Goal: Task Accomplishment & Management: Use online tool/utility

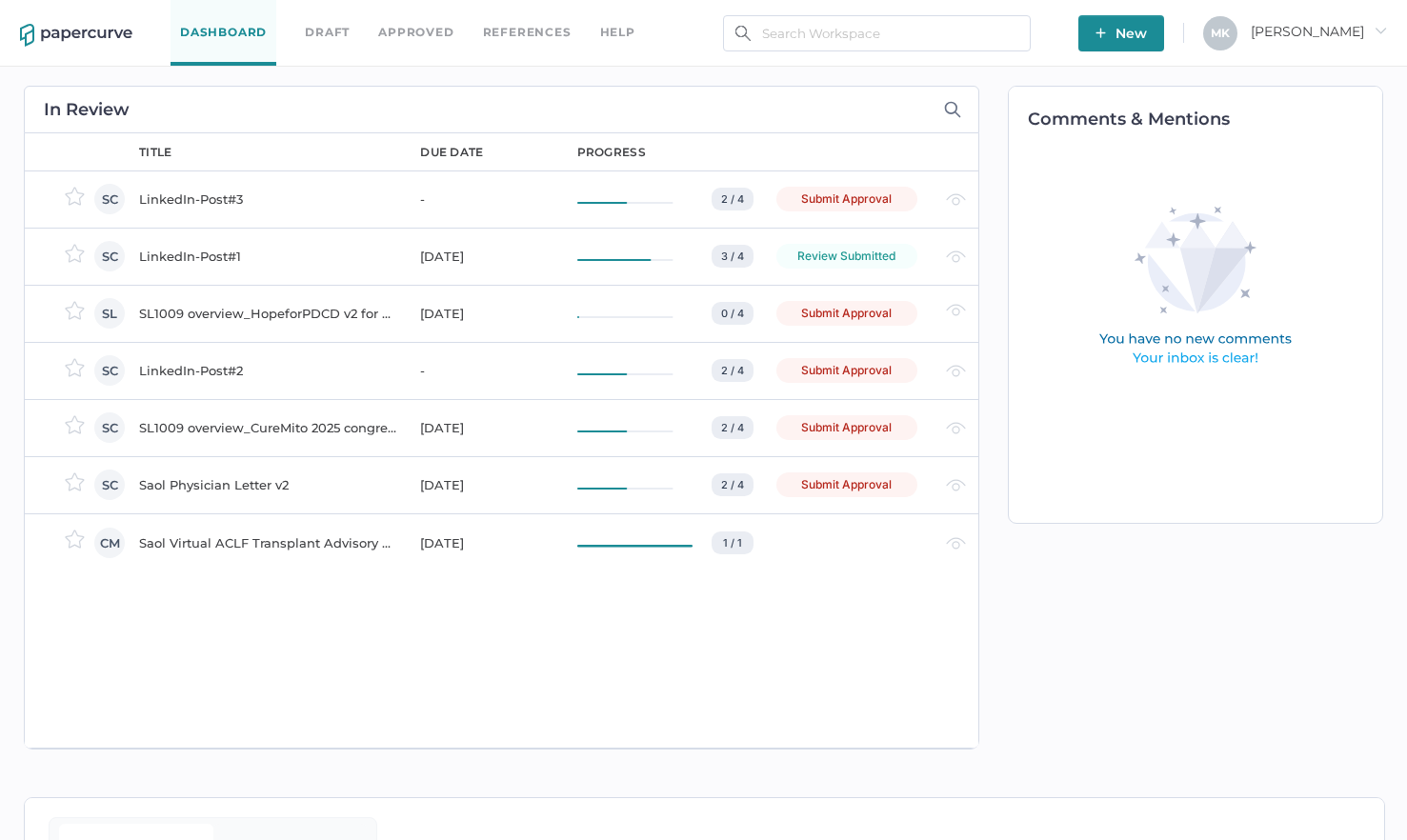
click at [183, 193] on div "LinkedIn-Post#3" at bounding box center [268, 200] width 258 height 23
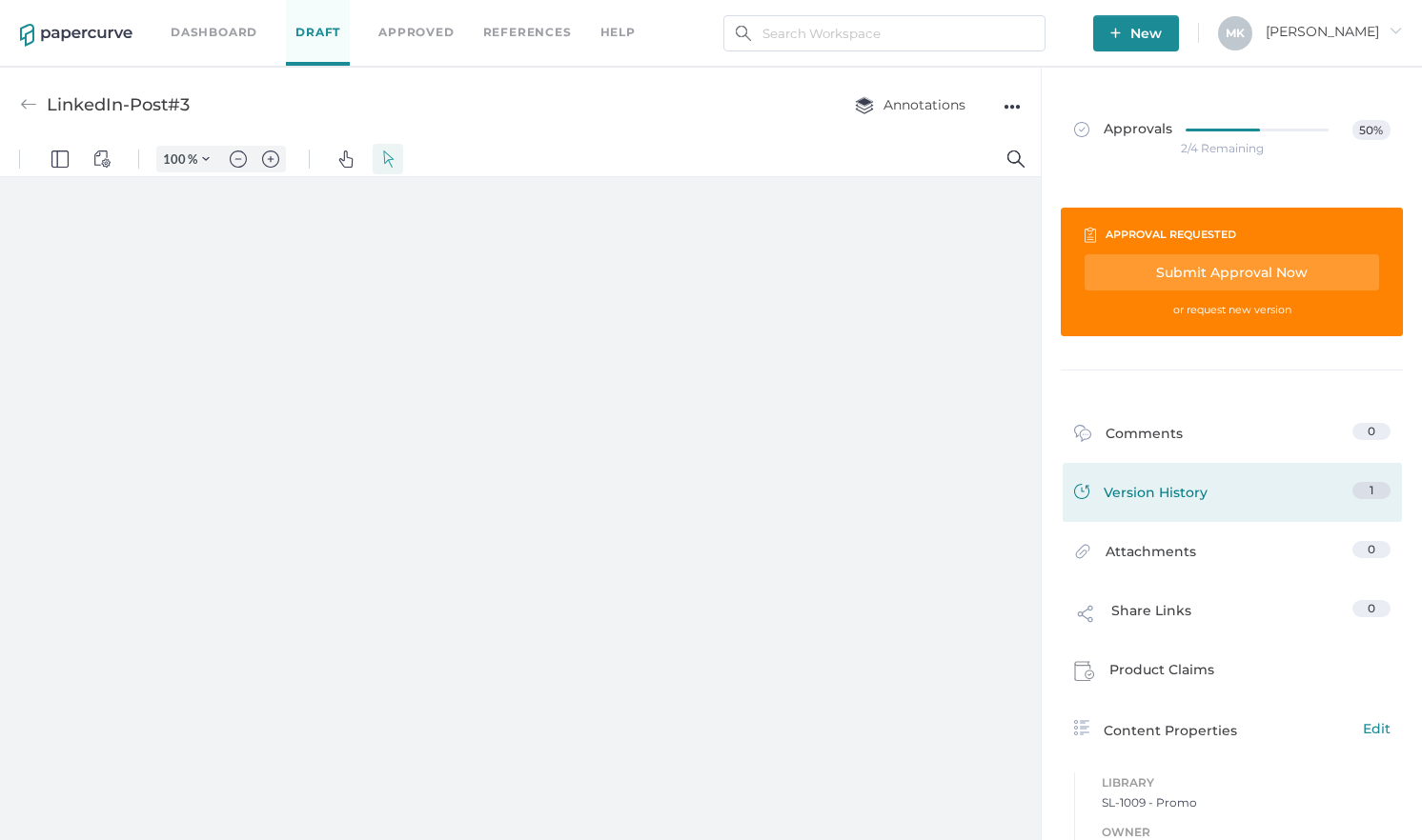
type input "161"
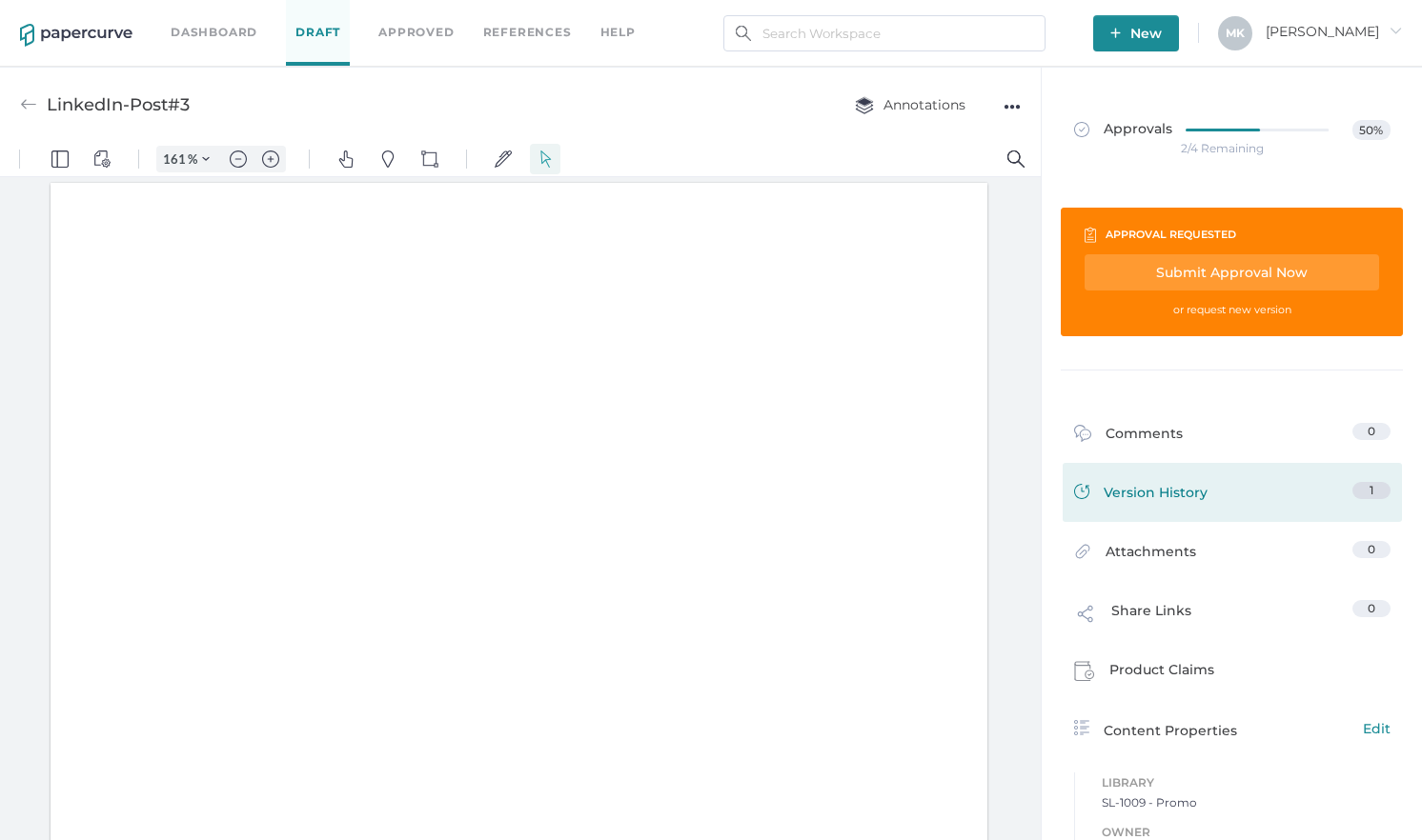
scroll to position [1, 0]
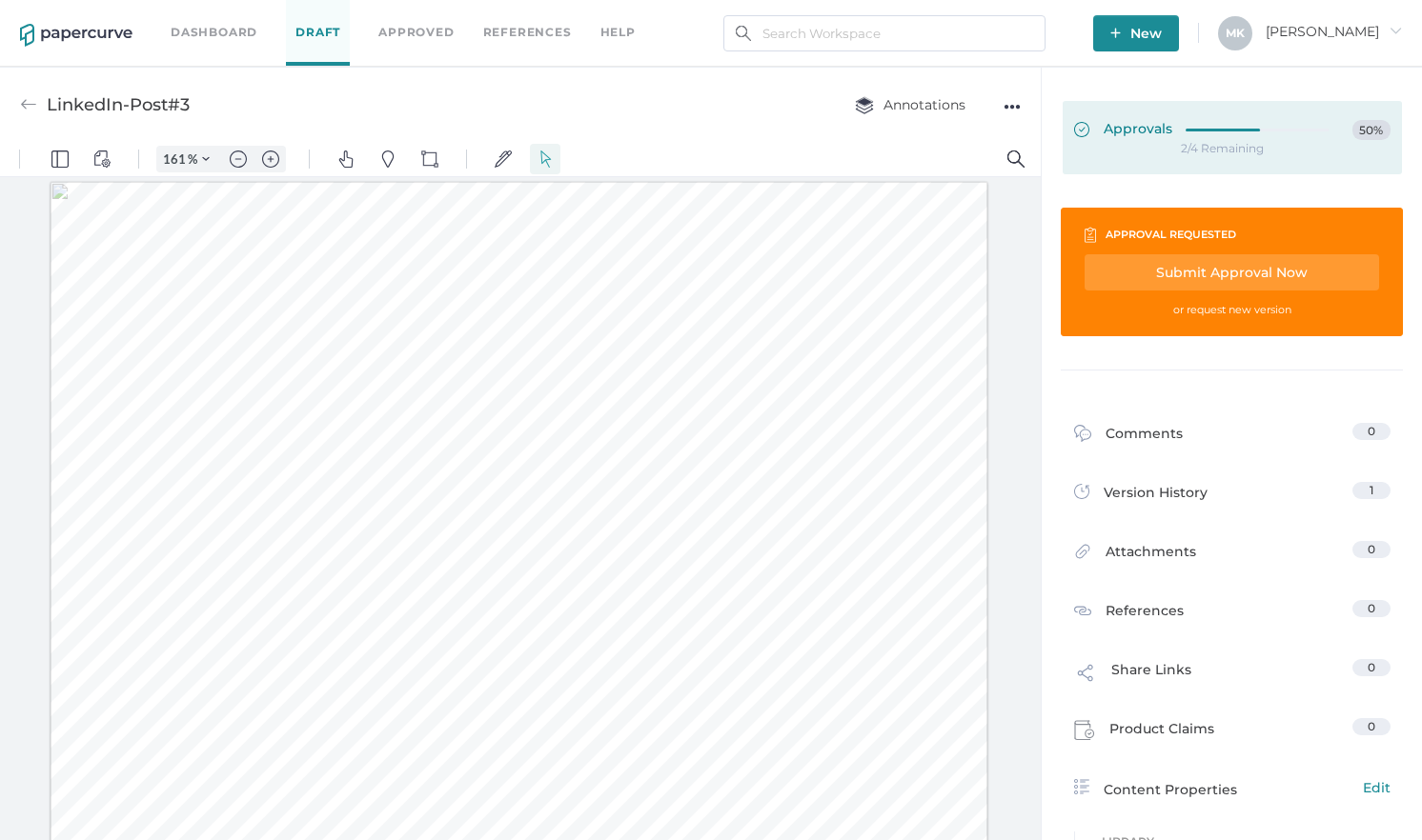
click at [1115, 126] on span "Approvals" at bounding box center [1123, 130] width 98 height 21
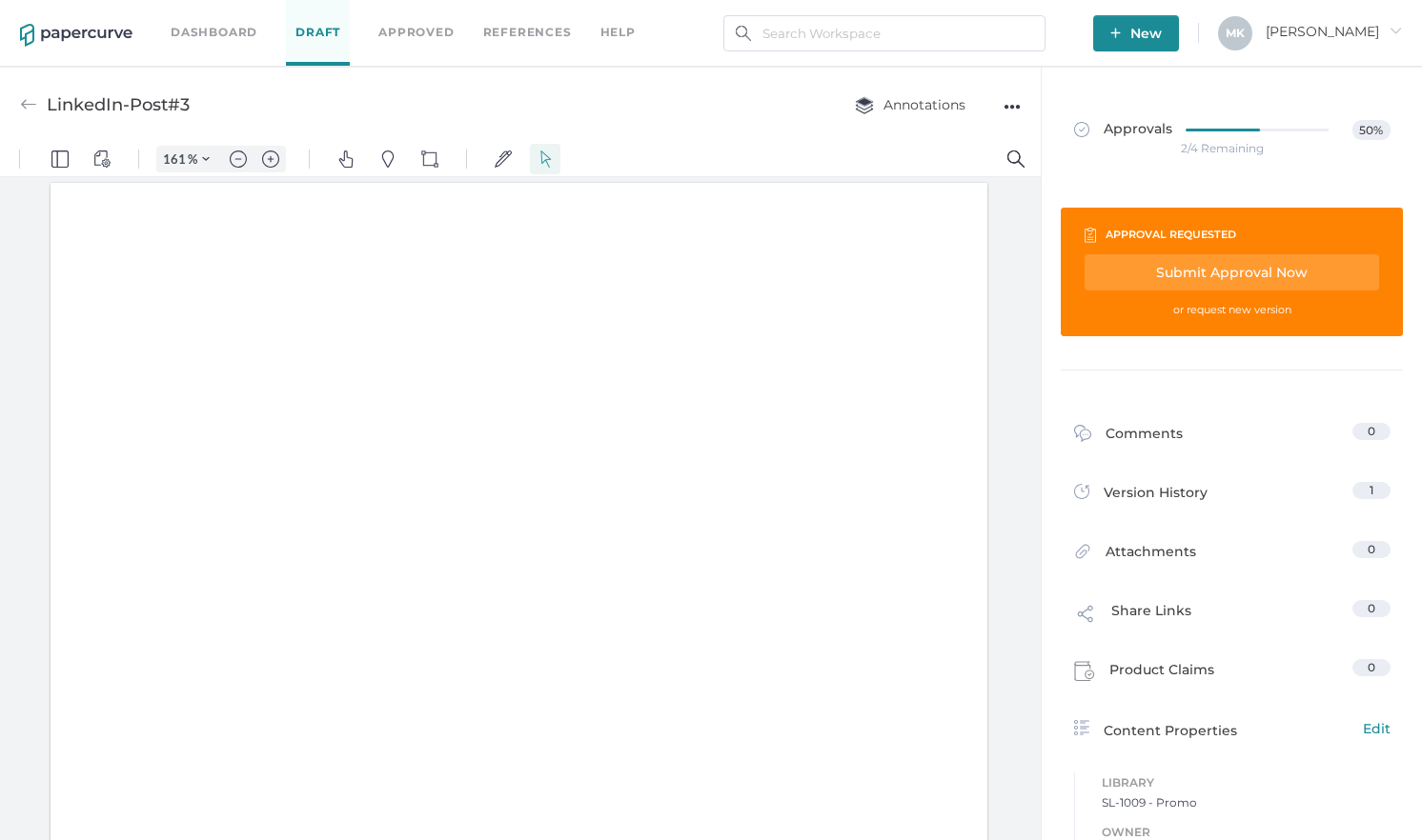
type input "161"
